Goal: Task Accomplishment & Management: Manage account settings

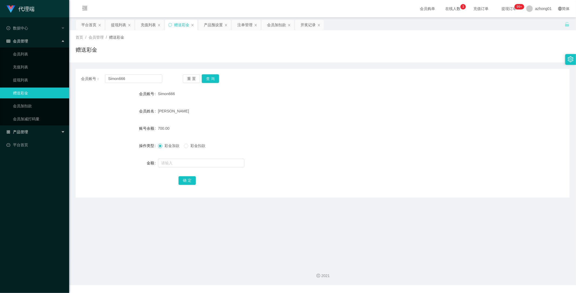
drag, startPoint x: 0, startPoint y: 0, endPoint x: 33, endPoint y: 130, distance: 133.9
click at [31, 127] on div "产品管理" at bounding box center [34, 131] width 69 height 11
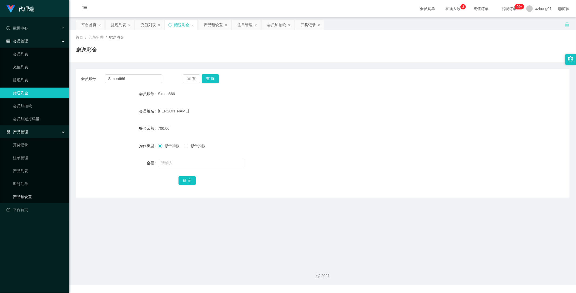
click at [21, 197] on link "产品预设置" at bounding box center [39, 196] width 52 height 11
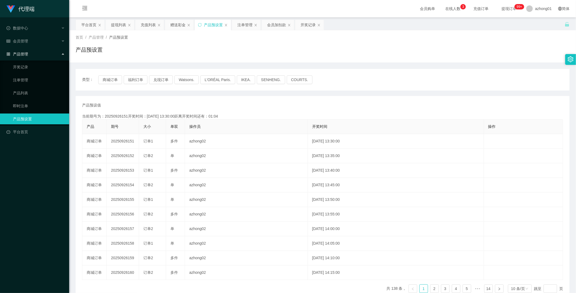
click at [92, 284] on div "产品 期号 大小 单双 操作员 开奖时间 操作 商城订单 20250926151 订单1 多件 azhong02 2025-09-26 13:30:00 编 …" at bounding box center [322, 208] width 481 height 178
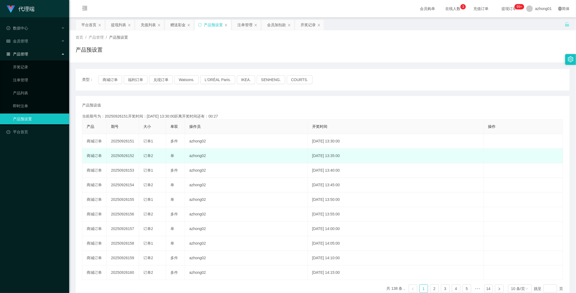
click at [123, 156] on td "20250926152" at bounding box center [123, 155] width 32 height 15
copy td "20250926152"
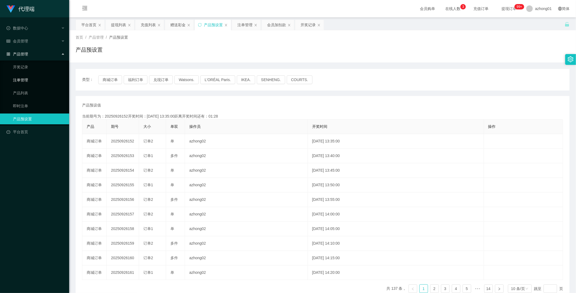
click at [28, 81] on link "注单管理" at bounding box center [39, 80] width 52 height 11
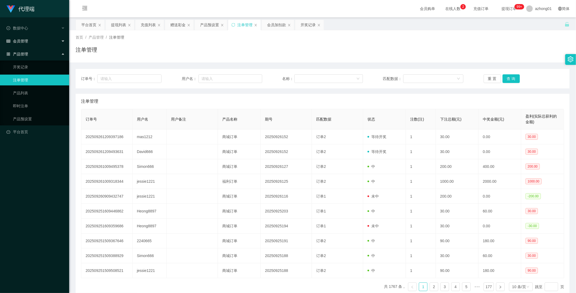
click at [22, 39] on span "会员管理" at bounding box center [17, 41] width 22 height 4
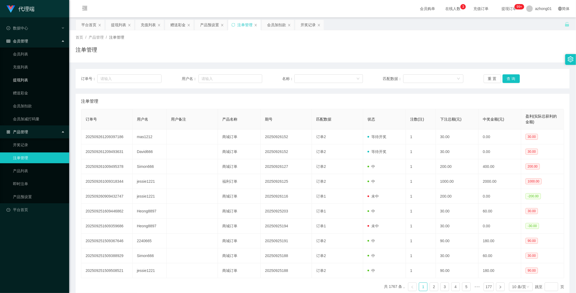
click at [23, 79] on link "提现列表" at bounding box center [39, 80] width 52 height 11
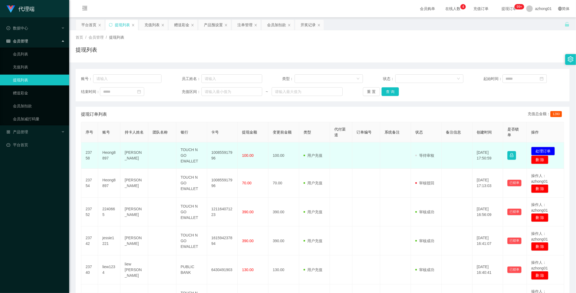
click at [108, 155] on td "Heong8897" at bounding box center [109, 155] width 22 height 26
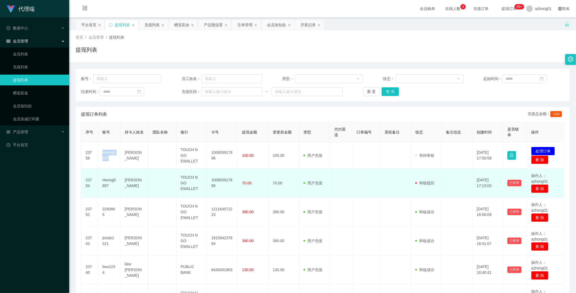
copy td "Heong8897"
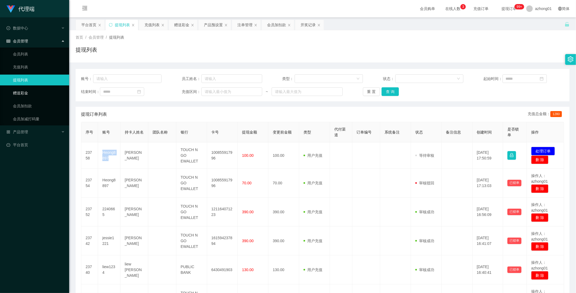
click at [25, 91] on link "赠送彩金" at bounding box center [39, 92] width 52 height 11
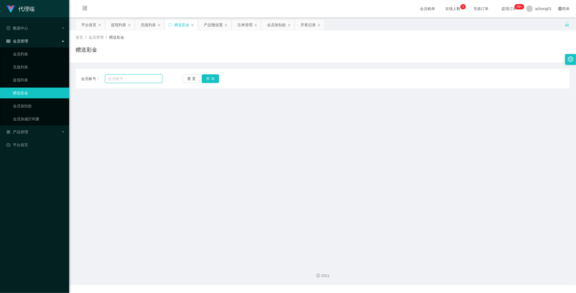
click at [131, 77] on input "text" at bounding box center [134, 78] width 58 height 9
paste input "Heong8897"
type input "Heong8897"
click at [204, 82] on button "查 询" at bounding box center [210, 78] width 17 height 9
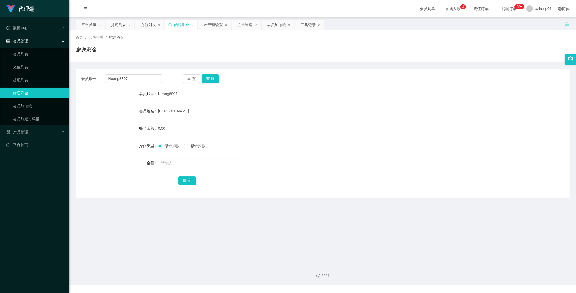
click at [114, 138] on form "会员账号 Heong8897 会员姓名 CHONG CHEE HEONG 账号余额 0.00 操作类型 彩金加款 彩金扣款 金额 确 定" at bounding box center [323, 136] width 494 height 97
click at [26, 80] on link "提现列表" at bounding box center [39, 80] width 52 height 11
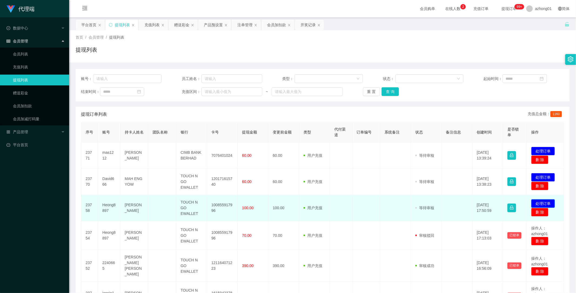
click at [538, 202] on button "处理订单" at bounding box center [543, 203] width 24 height 9
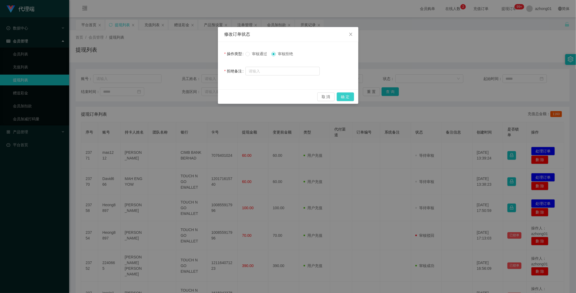
click at [347, 96] on button "确 定" at bounding box center [345, 96] width 17 height 9
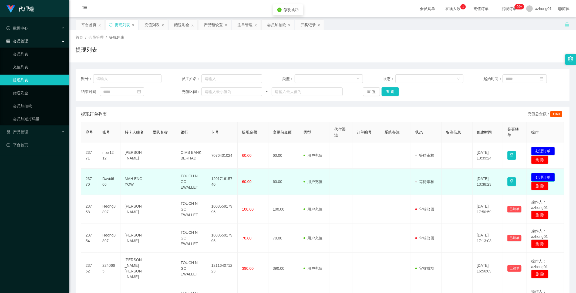
click at [538, 174] on button "处理订单" at bounding box center [543, 177] width 24 height 9
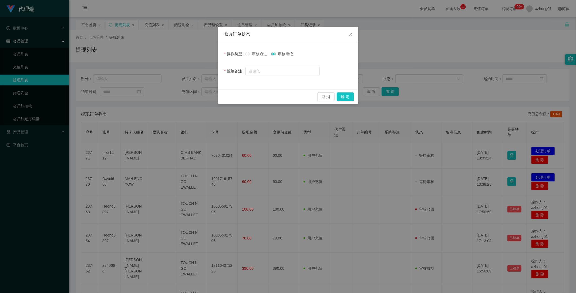
drag, startPoint x: 252, startPoint y: 53, endPoint x: 264, endPoint y: 59, distance: 13.6
click at [252, 53] on span "审核通过" at bounding box center [259, 54] width 19 height 4
click at [346, 95] on button "确 定" at bounding box center [345, 96] width 17 height 9
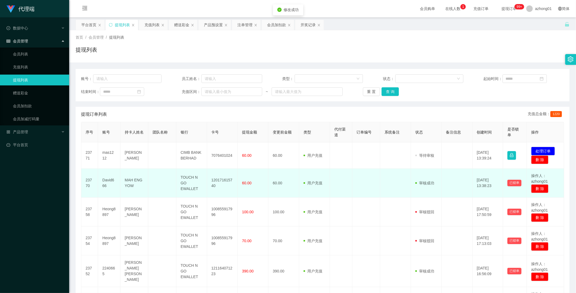
click at [217, 182] on td "120171615740" at bounding box center [222, 182] width 31 height 29
copy td "120171615740"
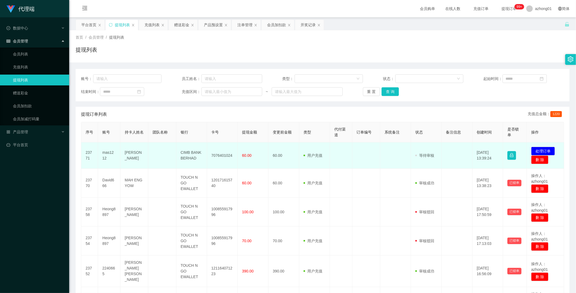
click at [280, 164] on td "60.00" at bounding box center [283, 155] width 31 height 26
click at [538, 150] on button "处理订单" at bounding box center [543, 151] width 24 height 9
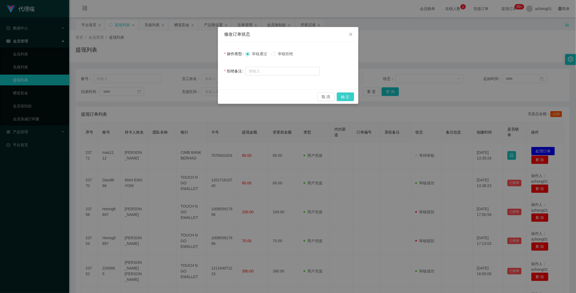
drag, startPoint x: 349, startPoint y: 95, endPoint x: 352, endPoint y: 99, distance: 5.2
click at [349, 95] on button "确 定" at bounding box center [345, 96] width 17 height 9
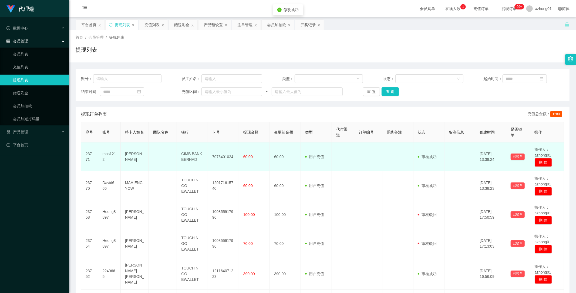
click at [216, 157] on td "7076401024" at bounding box center [223, 156] width 31 height 29
copy td "7076401024"
click at [216, 157] on td "7076401024" at bounding box center [223, 156] width 31 height 29
copy td "7076401024"
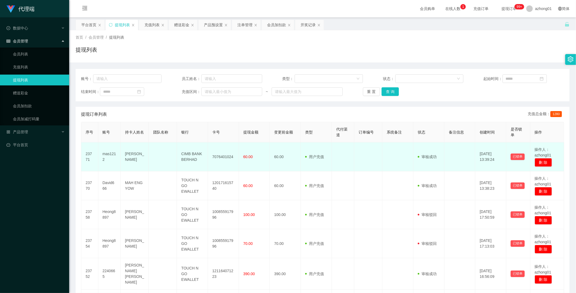
click at [285, 145] on td "60.00" at bounding box center [285, 156] width 31 height 29
